Goal: Information Seeking & Learning: Learn about a topic

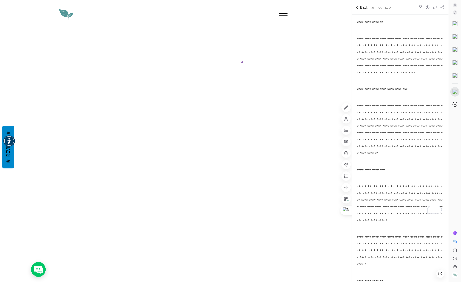
drag, startPoint x: 37, startPoint y: 1146, endPoint x: 30, endPoint y: 1142, distance: 9.0
drag, startPoint x: 6, startPoint y: 1187, endPoint x: 20, endPoint y: 1188, distance: 13.3
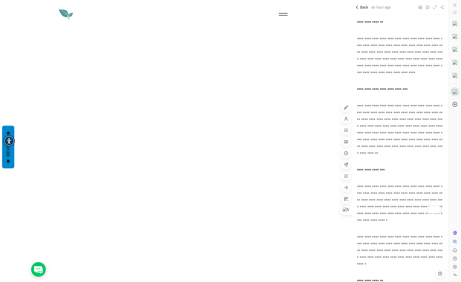
drag, startPoint x: 50, startPoint y: 1154, endPoint x: 63, endPoint y: 1154, distance: 12.7
drag, startPoint x: 7, startPoint y: 1222, endPoint x: 19, endPoint y: 1222, distance: 12.2
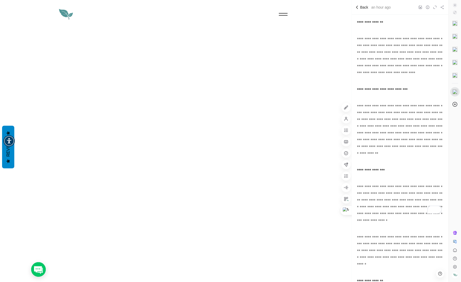
drag, startPoint x: 34, startPoint y: 1245, endPoint x: 45, endPoint y: 1244, distance: 11.2
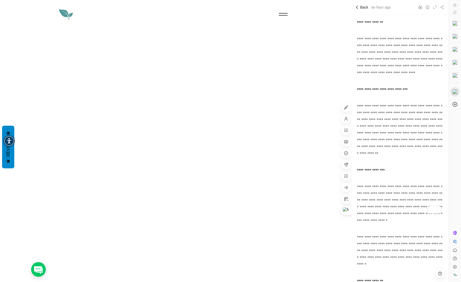
drag, startPoint x: 42, startPoint y: 1214, endPoint x: 55, endPoint y: 1216, distance: 12.6
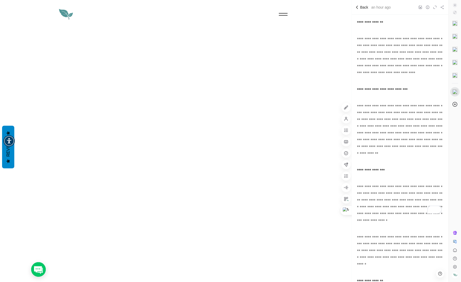
scroll to position [289, 0]
drag, startPoint x: 29, startPoint y: 1219, endPoint x: 42, endPoint y: 1221, distance: 13.0
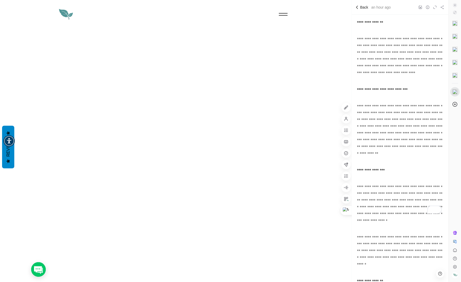
drag, startPoint x: 50, startPoint y: 1268, endPoint x: 7, endPoint y: 1246, distance: 48.3
drag, startPoint x: 19, startPoint y: 1212, endPoint x: 7, endPoint y: 1211, distance: 12.5
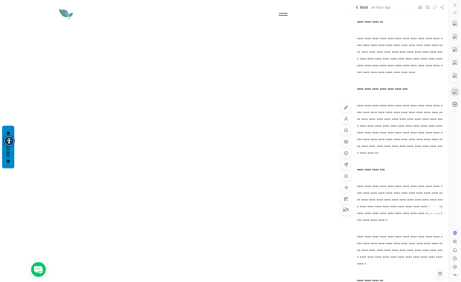
scroll to position [280, 0]
